Goal: Contribute content

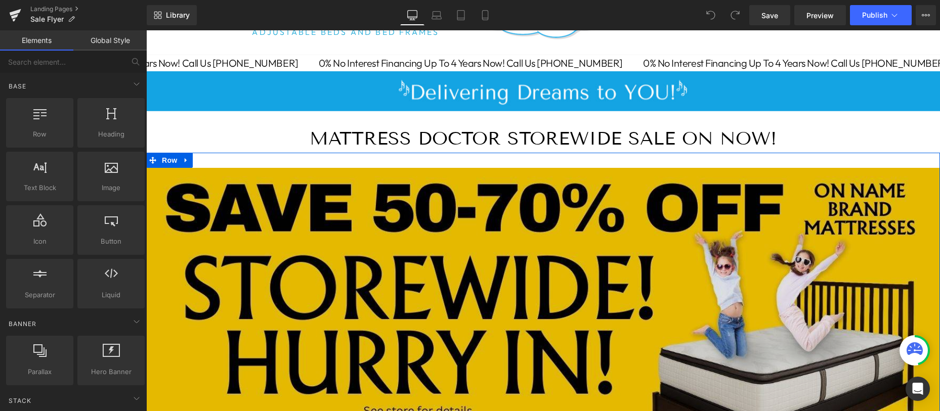
scroll to position [122, 0]
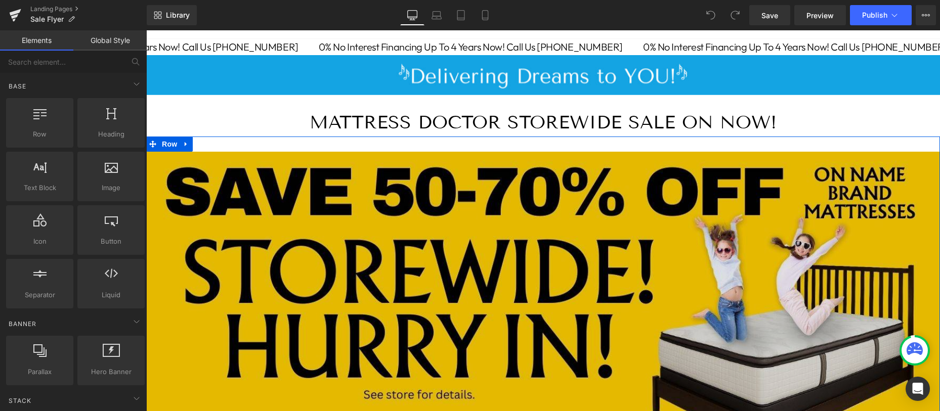
click at [282, 284] on img at bounding box center [543, 284] width 794 height 265
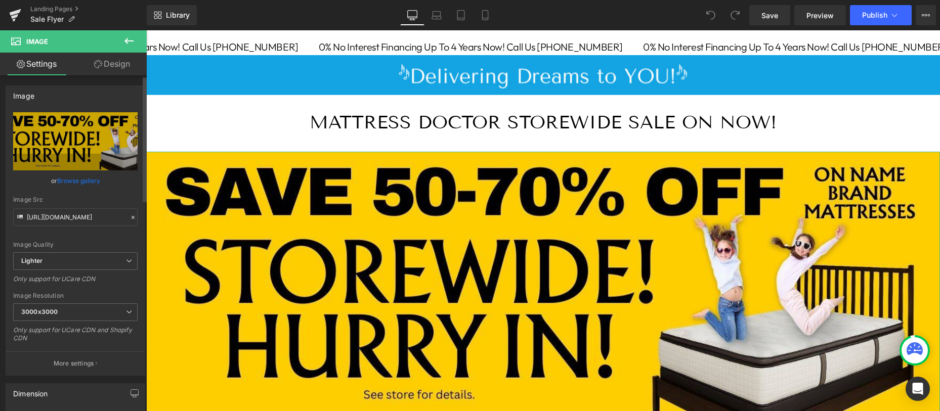
click at [83, 180] on link "Browse gallery" at bounding box center [78, 181] width 43 height 18
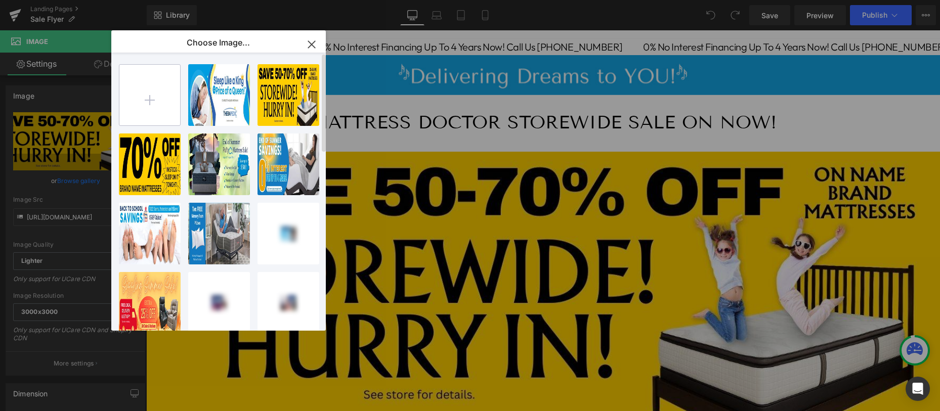
click at [148, 102] on input "file" at bounding box center [149, 95] width 61 height 61
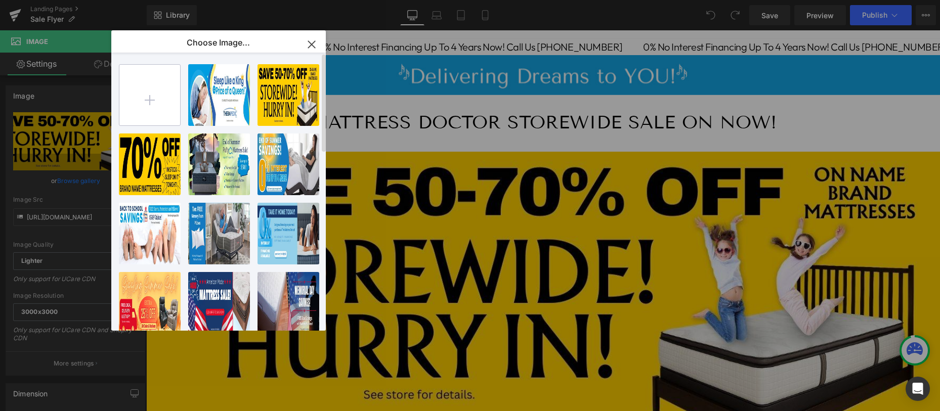
type input "C:\fakepath\The Mattress Doctor Free Adjustable 1500x500.jpg"
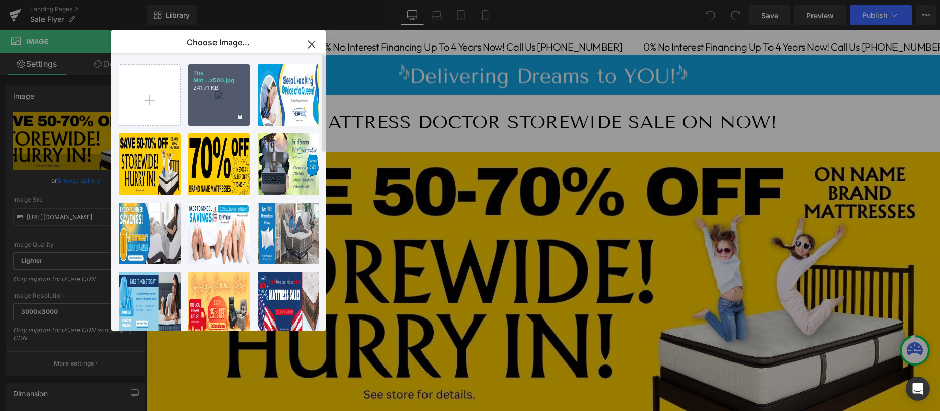
click at [205, 91] on p "241.71 KB" at bounding box center [219, 89] width 52 height 8
type input "[URL][DOMAIN_NAME]"
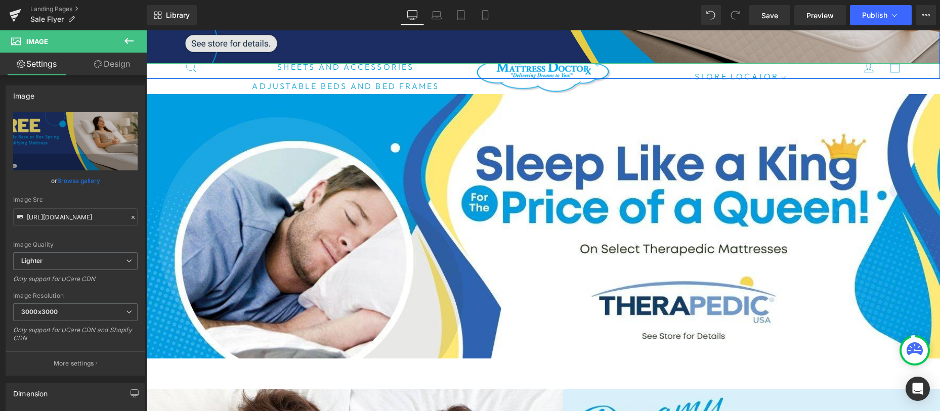
scroll to position [515, 0]
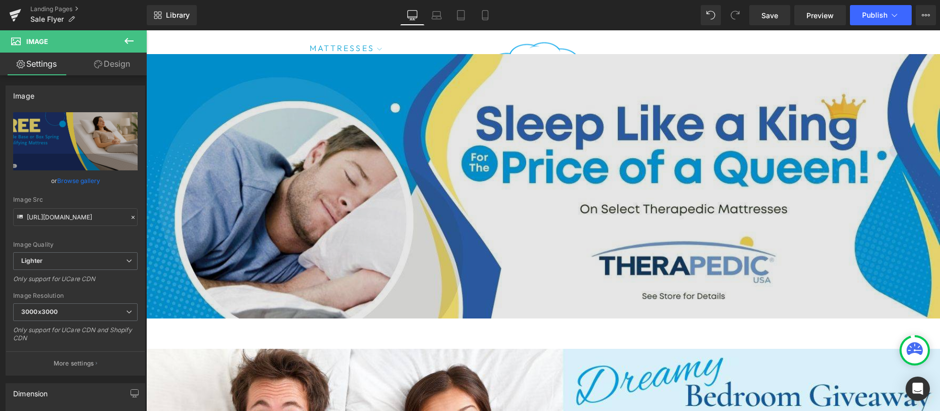
click at [332, 208] on img at bounding box center [543, 191] width 794 height 275
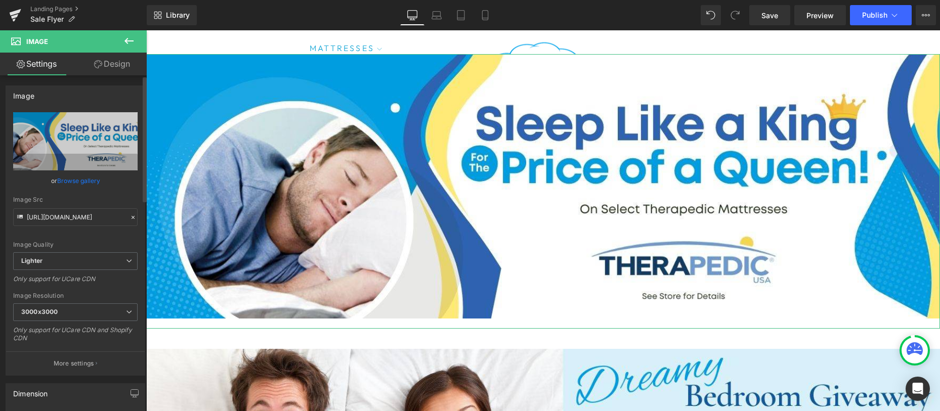
click at [68, 181] on link "Browse gallery" at bounding box center [78, 181] width 43 height 18
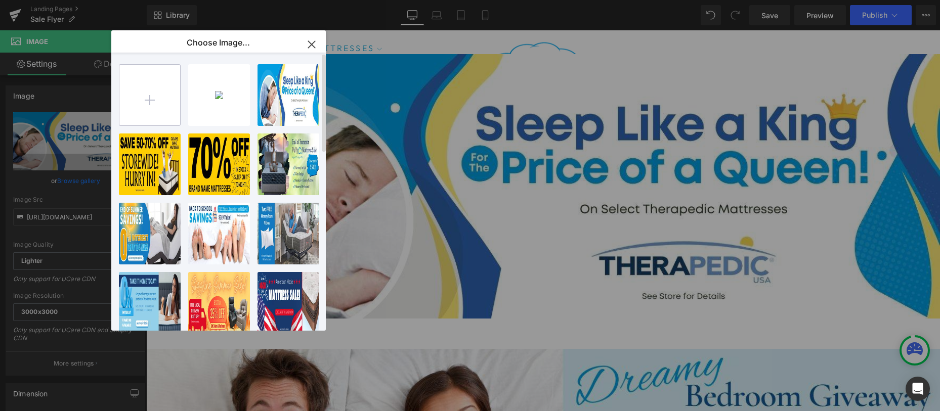
click at [149, 100] on input "file" at bounding box center [149, 95] width 61 height 61
type input "C:\fakepath\The Mattress Doctor Free Dreamy Bedroom Giveaway 1500x500.jpg"
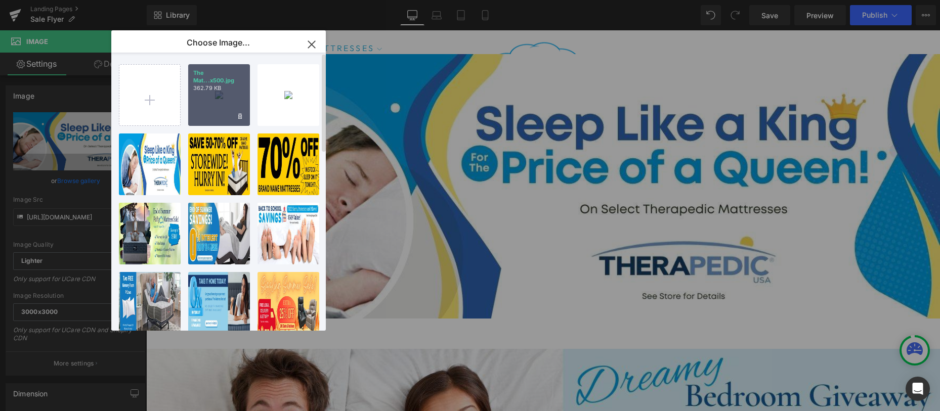
click at [207, 118] on div "The Mat...x500.jpg 362.79 KB" at bounding box center [219, 95] width 62 height 62
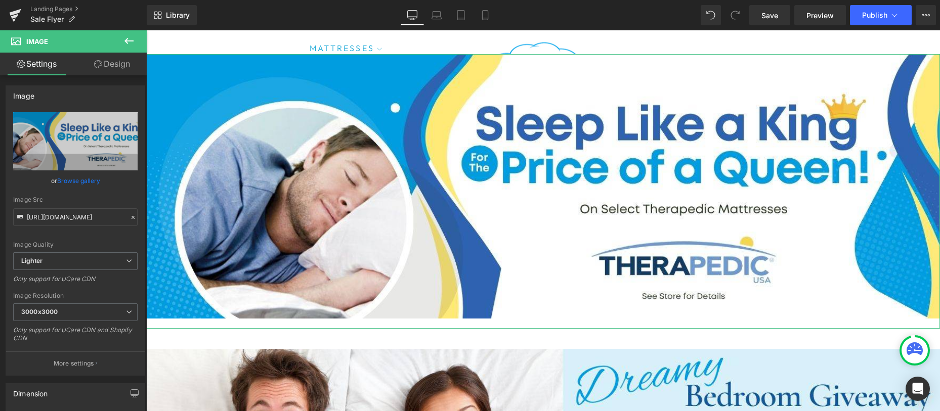
drag, startPoint x: 78, startPoint y: 182, endPoint x: 87, endPoint y: 180, distance: 9.3
click at [78, 183] on link "Browse gallery" at bounding box center [78, 181] width 43 height 18
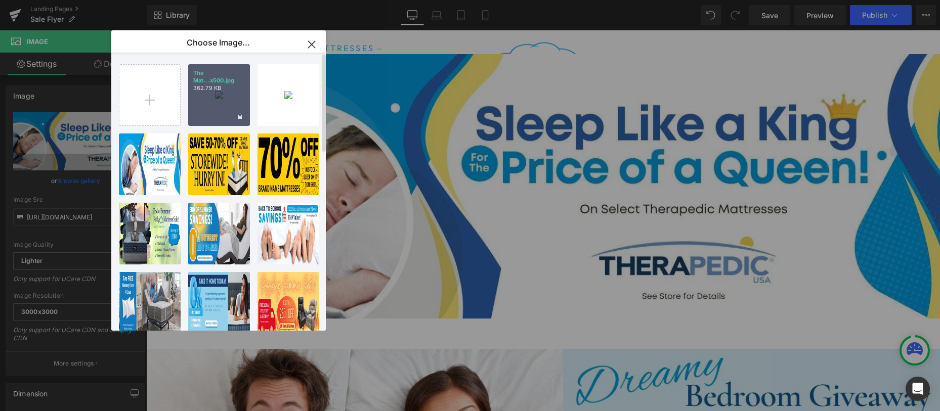
click at [224, 87] on p "362.79 KB" at bounding box center [219, 89] width 52 height 8
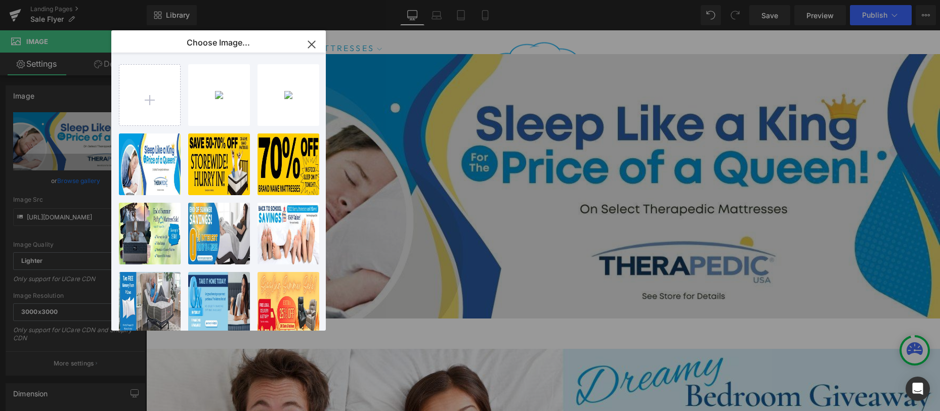
type input "[URL][DOMAIN_NAME]"
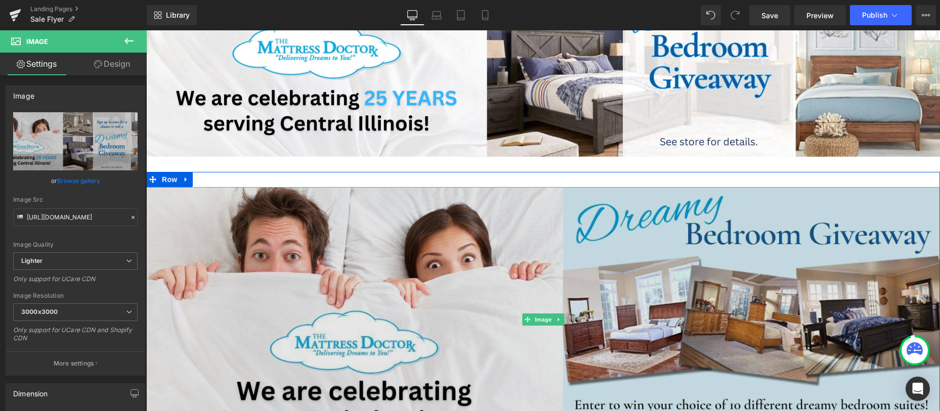
scroll to position [686, 0]
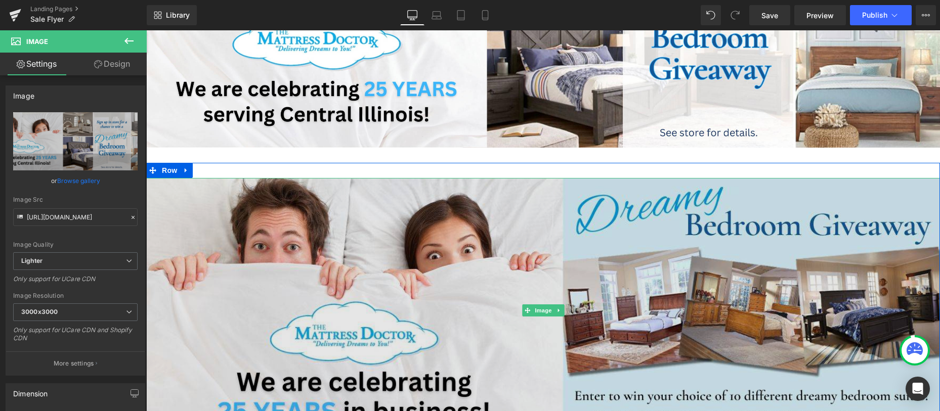
click at [405, 297] on img at bounding box center [543, 310] width 794 height 265
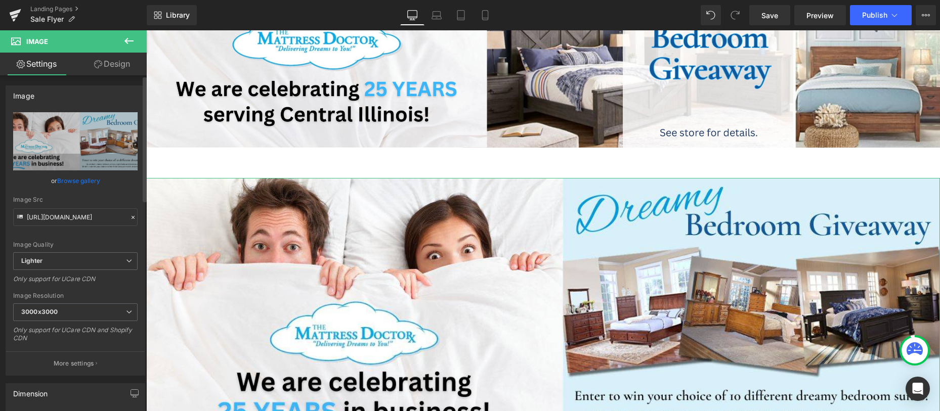
click at [76, 181] on link "Browse gallery" at bounding box center [78, 181] width 43 height 18
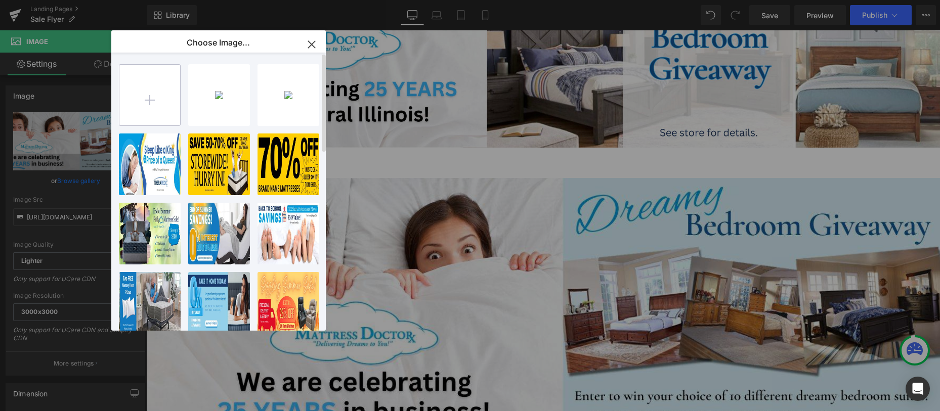
click at [151, 101] on input "file" at bounding box center [149, 95] width 61 height 61
type input "C:\fakepath\The Mattress Doctor Free Local Delivery 1500x500.jpg"
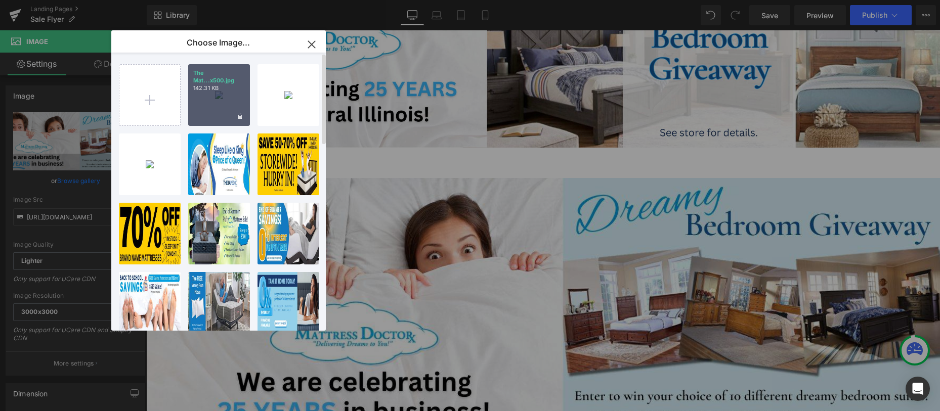
click at [213, 99] on div "The Mat...x500.jpg 142.31 KB" at bounding box center [219, 95] width 62 height 62
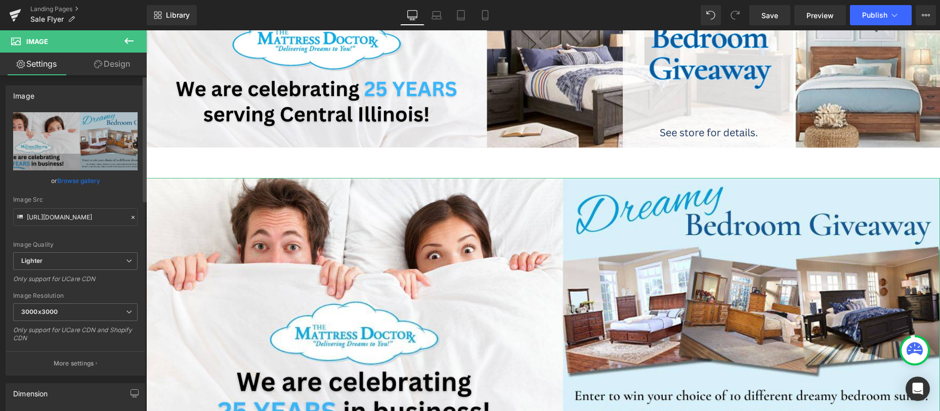
click at [75, 181] on link "Browse gallery" at bounding box center [78, 181] width 43 height 18
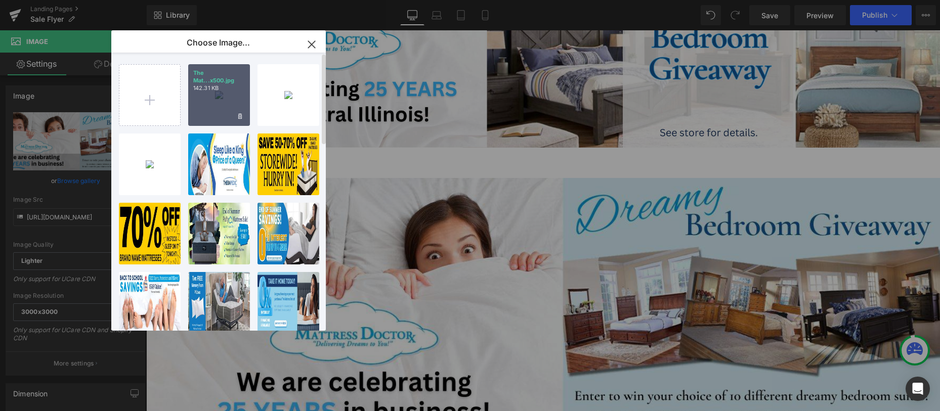
click at [217, 95] on div "The Mat...x500.jpg 142.31 KB" at bounding box center [219, 95] width 62 height 62
type input "[URL][DOMAIN_NAME]"
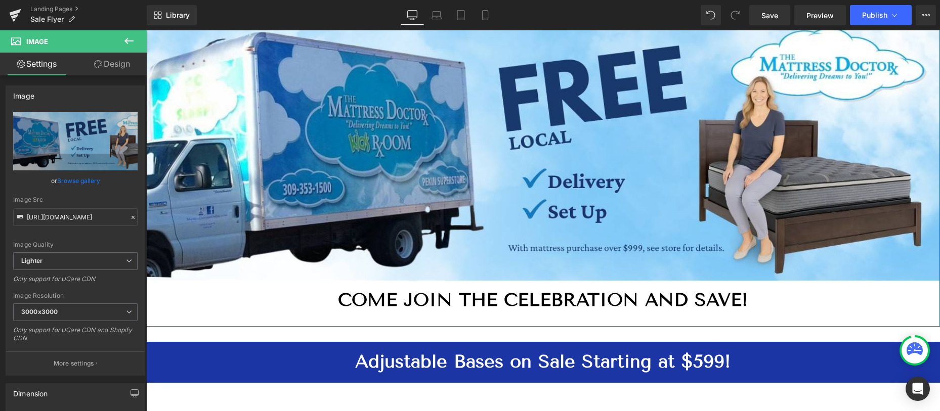
scroll to position [860, 0]
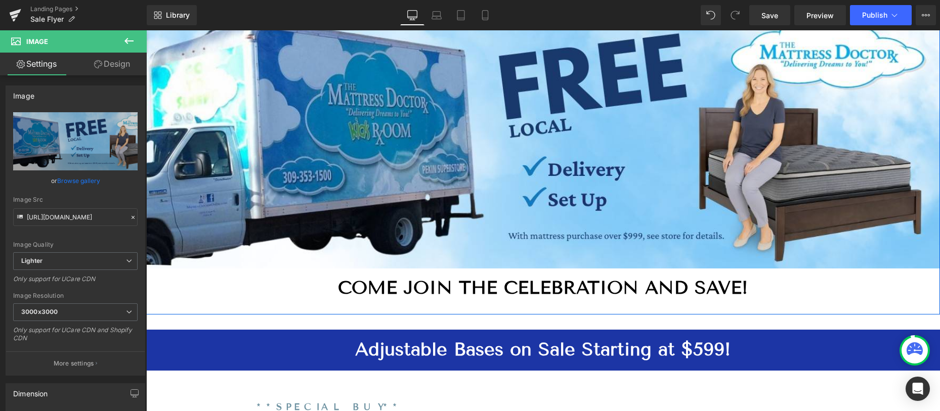
click at [449, 288] on strong "Come Join the Celebration and save!" at bounding box center [543, 288] width 410 height 22
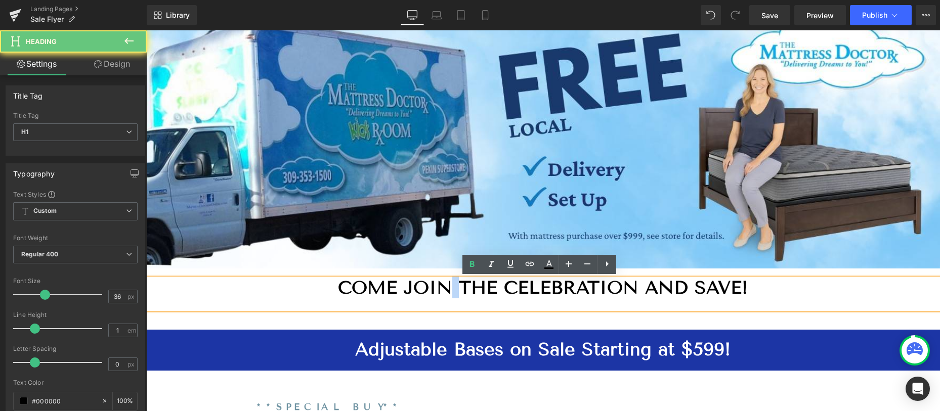
click at [449, 288] on strong "Come Join the Celebration and save!" at bounding box center [543, 288] width 410 height 22
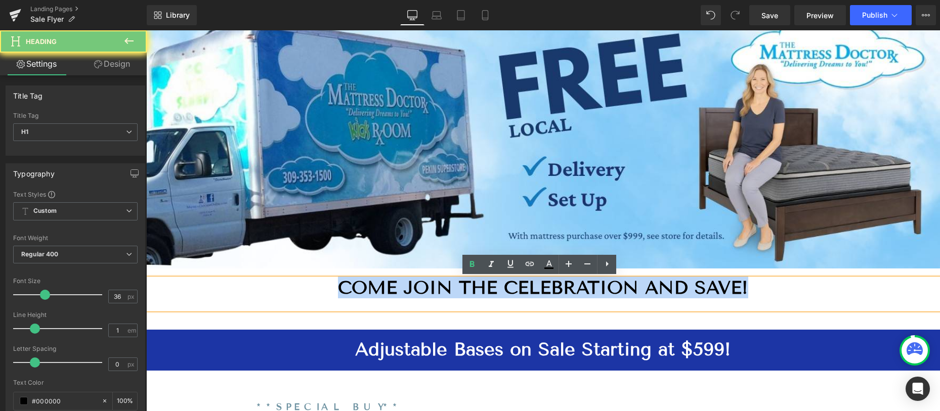
click at [450, 287] on strong "Come Join the Celebration and save!" at bounding box center [543, 288] width 410 height 22
click at [237, 288] on h1 "Come Join the Celebration and save!" at bounding box center [543, 288] width 794 height 18
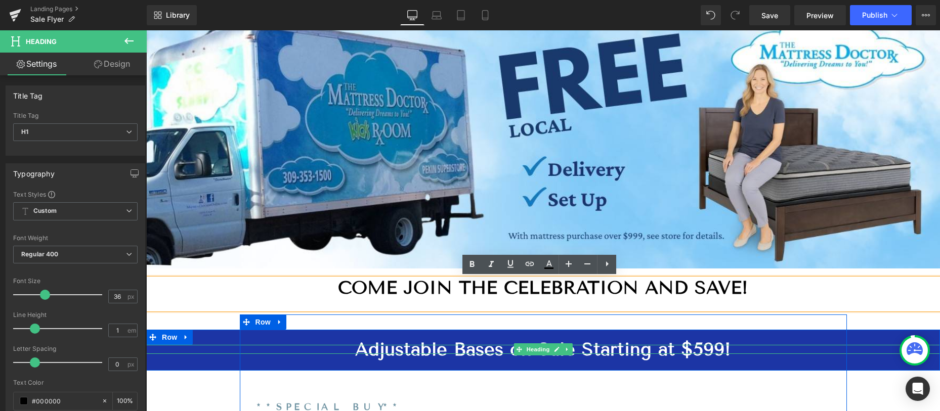
click at [316, 349] on h1 "Adjustable Bases on Sale Starting at $599!" at bounding box center [543, 349] width 794 height 9
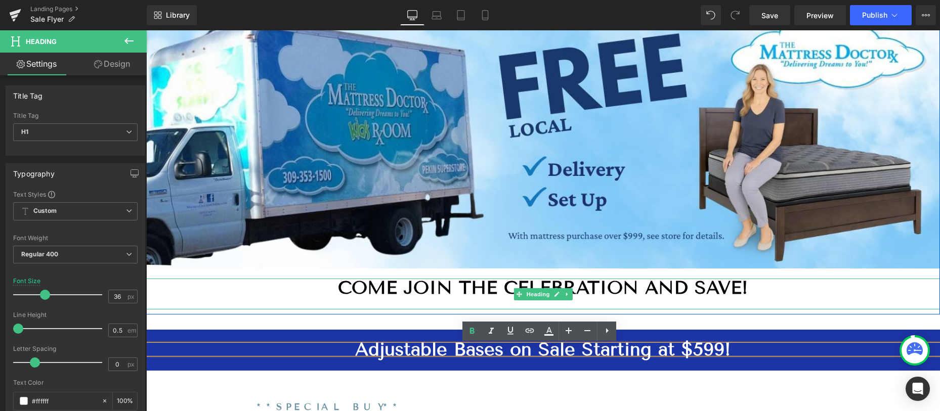
click at [270, 291] on h1 "Come Join the Celebration and save!" at bounding box center [543, 288] width 794 height 18
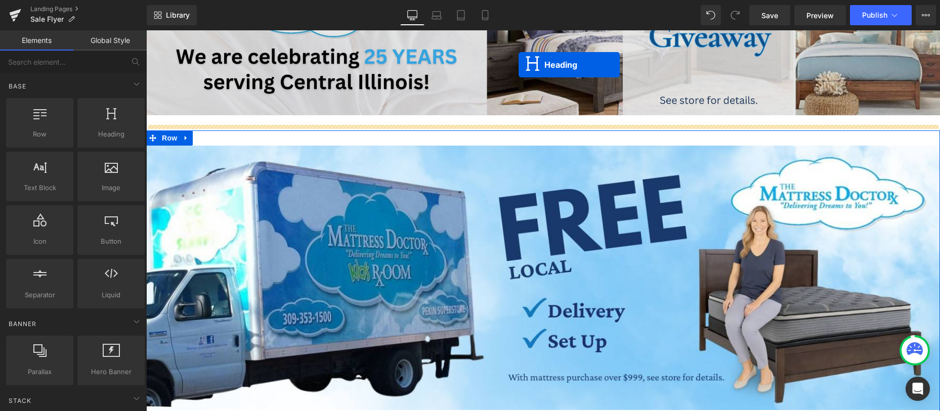
scroll to position [678, 0]
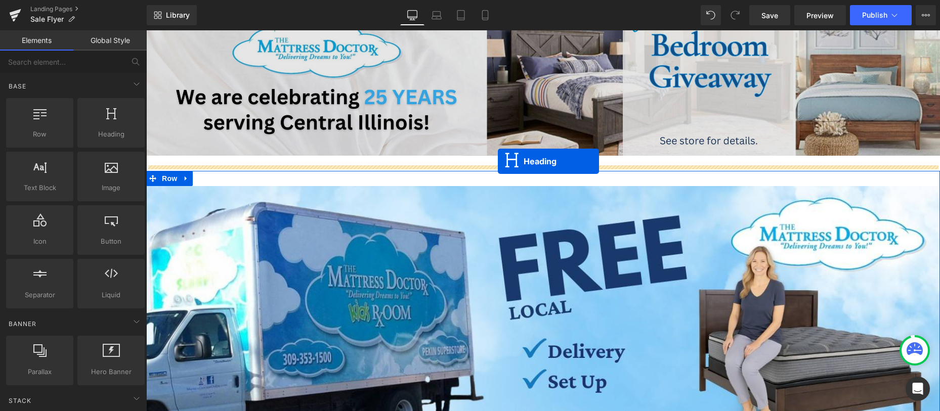
drag, startPoint x: 514, startPoint y: 292, endPoint x: 498, endPoint y: 161, distance: 132.0
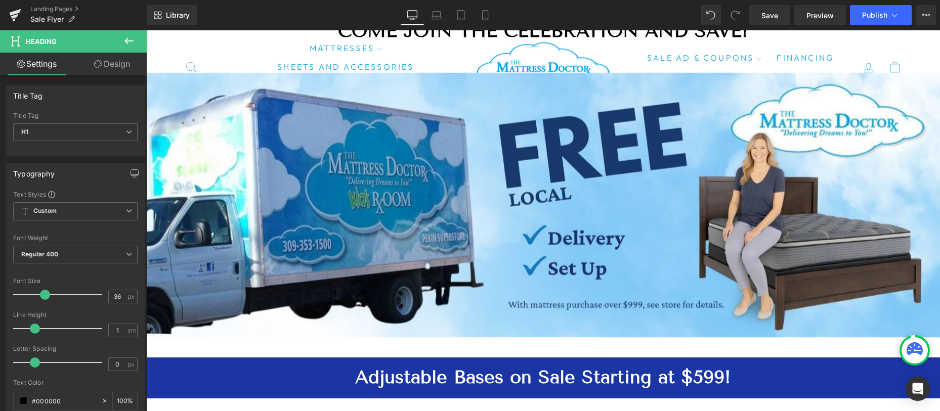
scroll to position [891, 0]
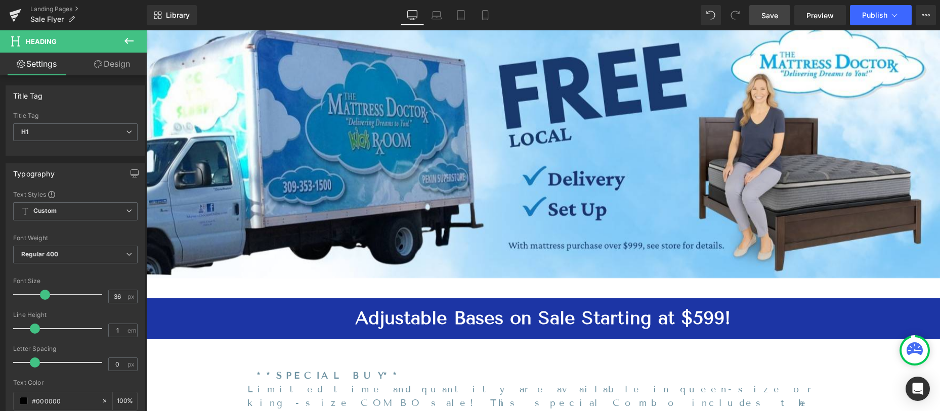
click at [764, 15] on span "Save" at bounding box center [770, 15] width 17 height 11
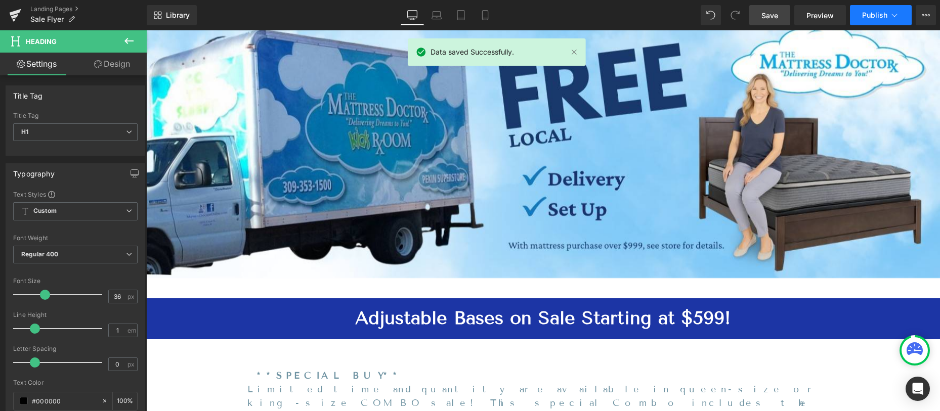
click at [870, 14] on span "Publish" at bounding box center [874, 15] width 25 height 8
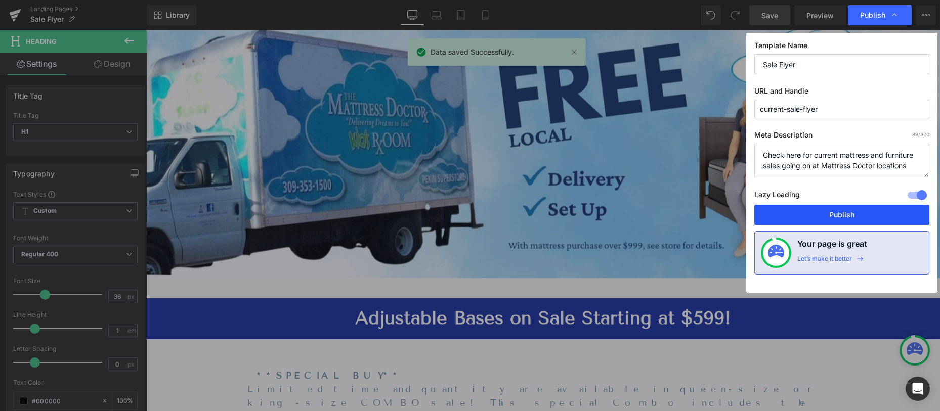
click at [850, 214] on button "Publish" at bounding box center [841, 215] width 175 height 20
